Goal: Task Accomplishment & Management: Use online tool/utility

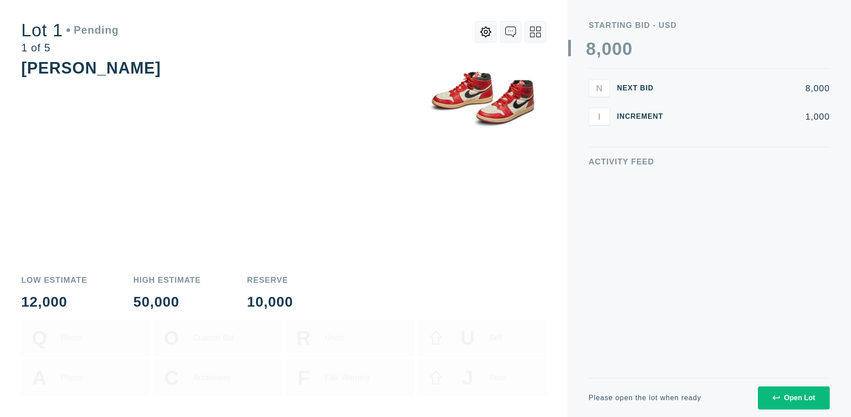
click at [793, 398] on div "Open Lot" at bounding box center [794, 398] width 43 height 8
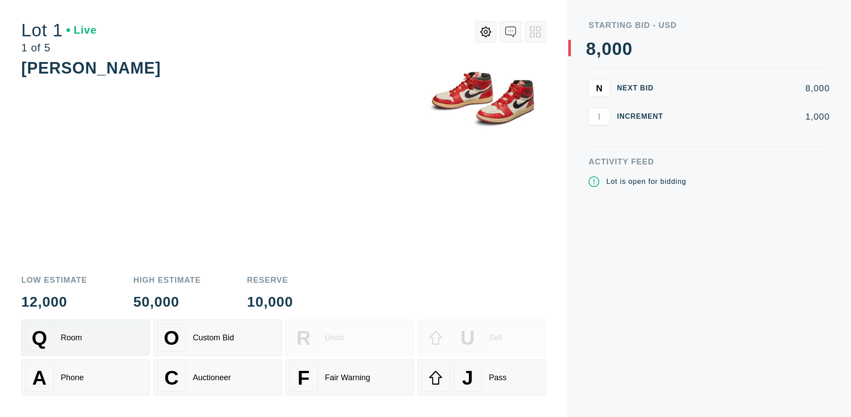
click at [86, 338] on div "Q Room" at bounding box center [85, 338] width 121 height 28
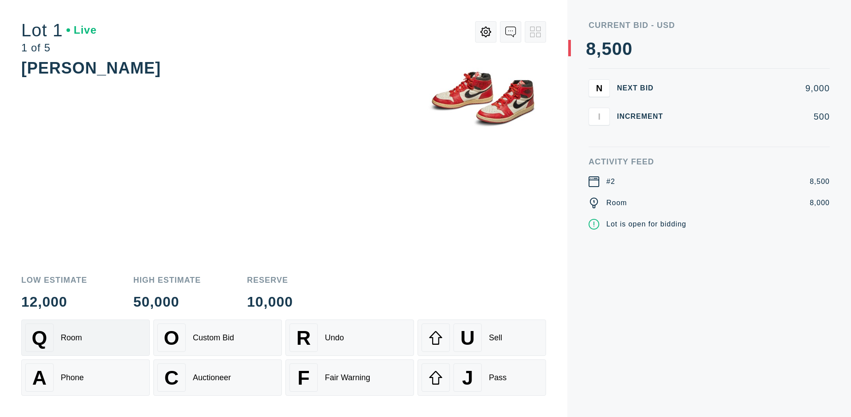
click at [86, 338] on div "Q Room" at bounding box center [85, 338] width 121 height 28
